Goal: Find specific page/section: Find specific page/section

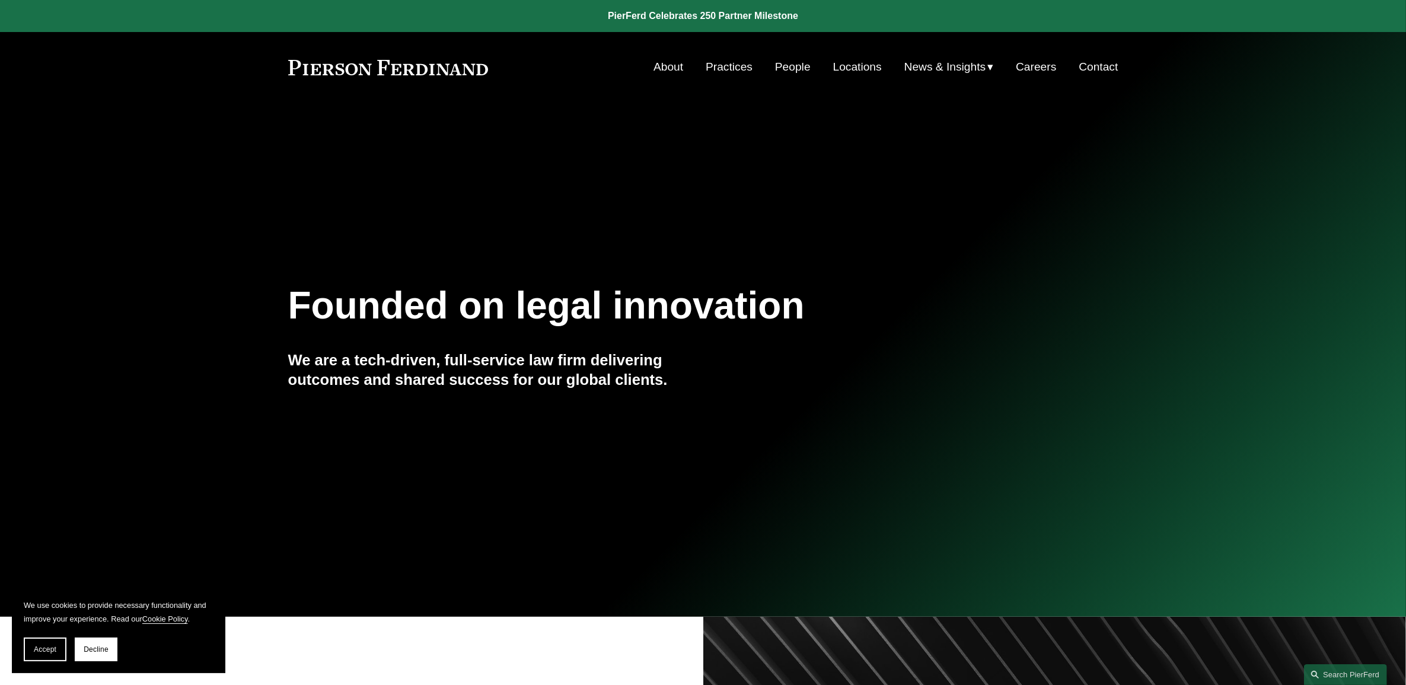
click at [787, 65] on link "People" at bounding box center [793, 67] width 36 height 23
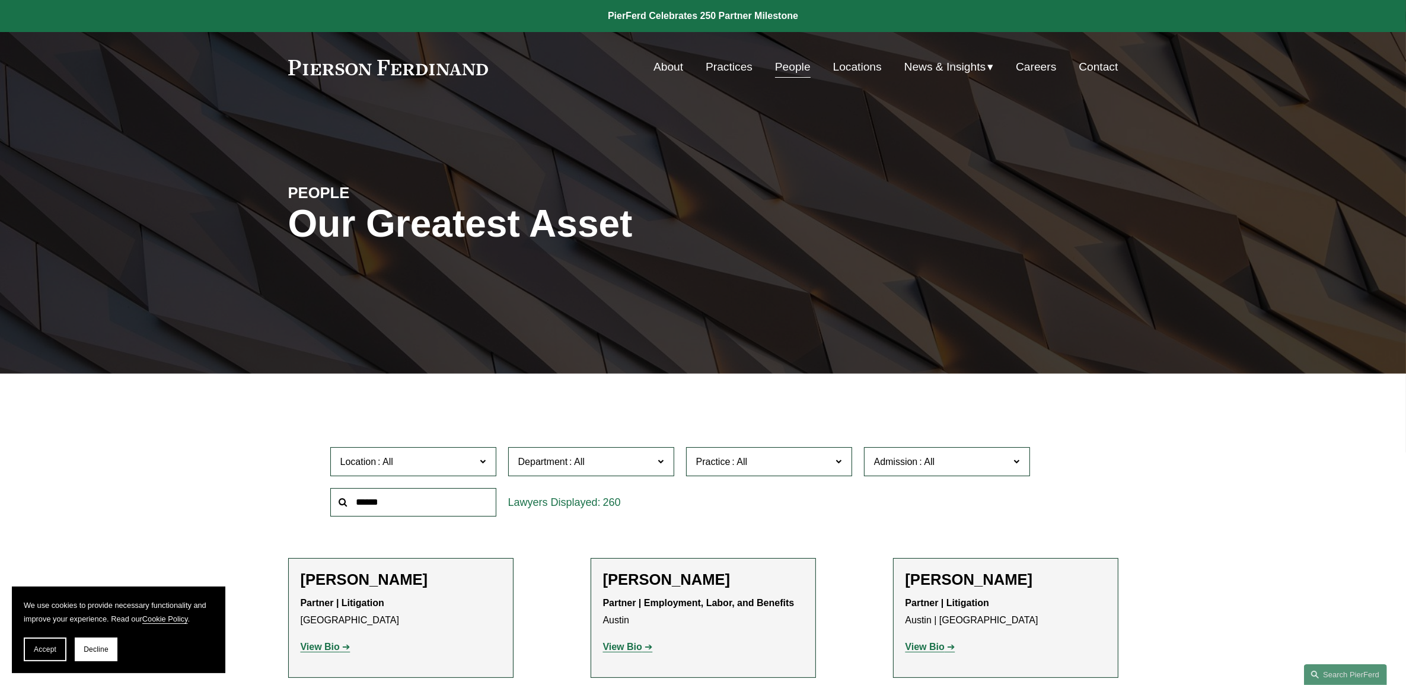
scroll to position [10514, 0]
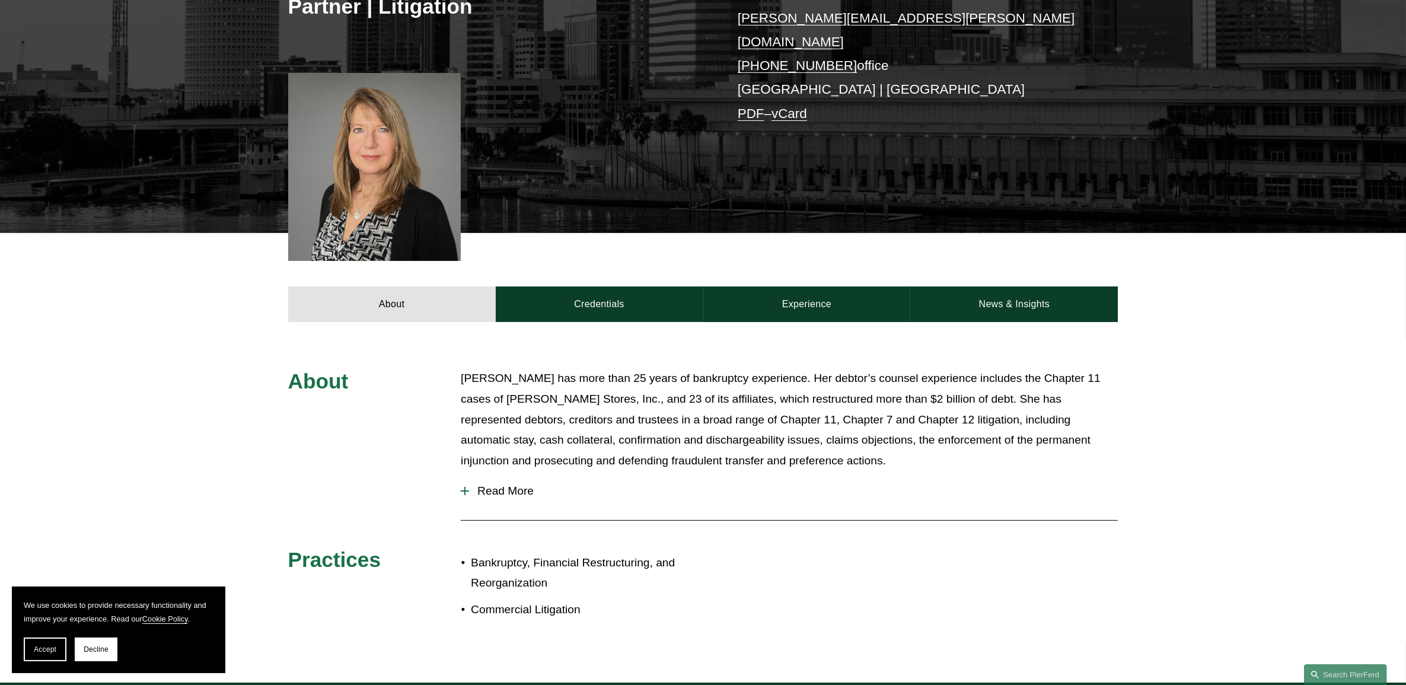
scroll to position [445, 0]
